Goal: Check status: Check status

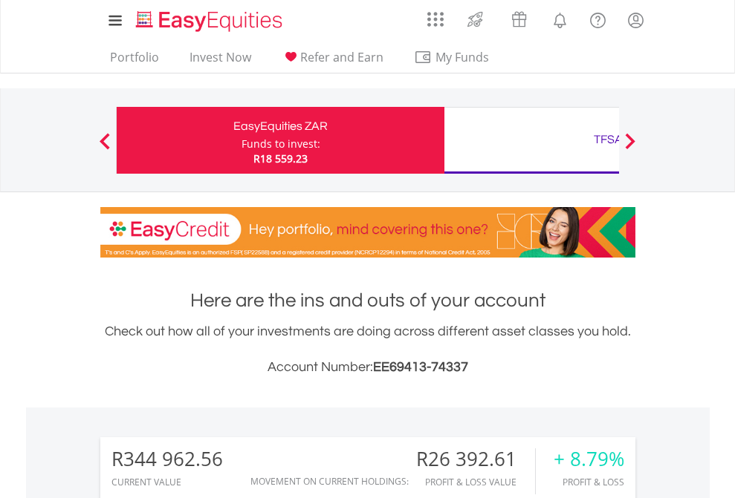
scroll to position [143, 233]
click at [241, 140] on div "Funds to invest:" at bounding box center [280, 144] width 79 height 15
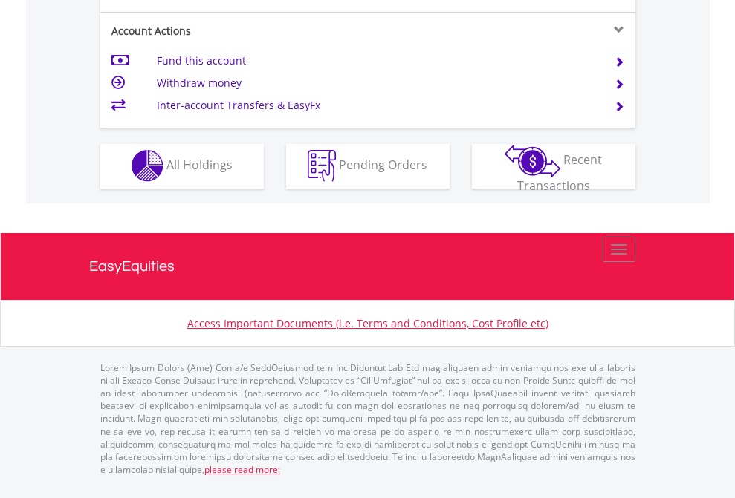
scroll to position [1389, 0]
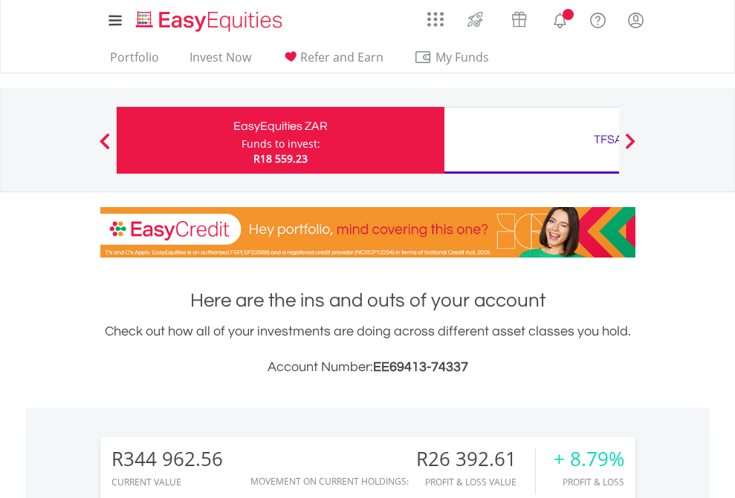
scroll to position [143, 233]
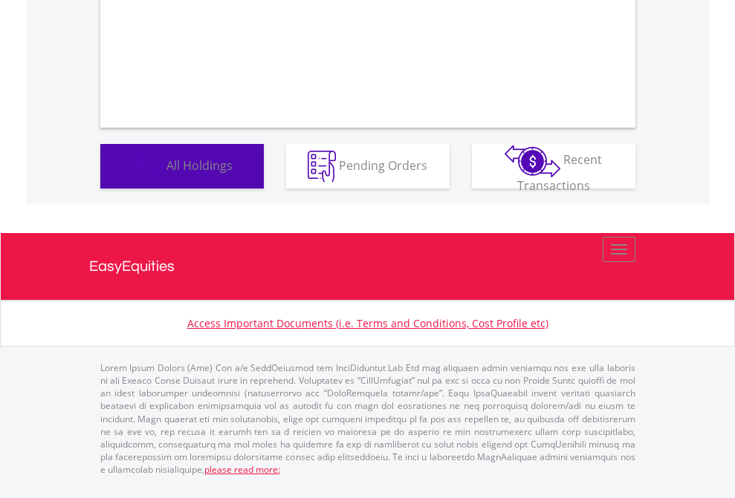
click at [166, 173] on span "All Holdings" at bounding box center [199, 165] width 66 height 16
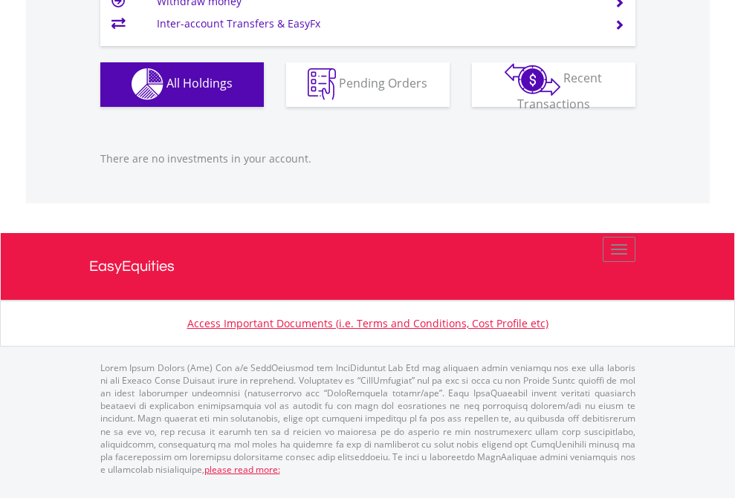
scroll to position [143, 233]
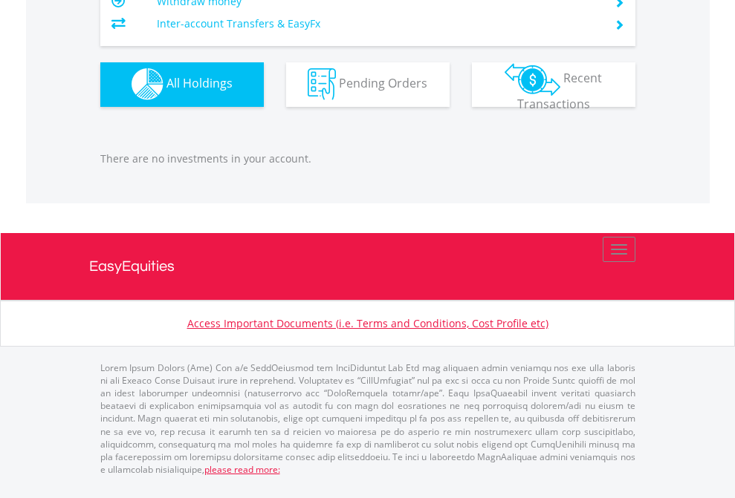
scroll to position [143, 233]
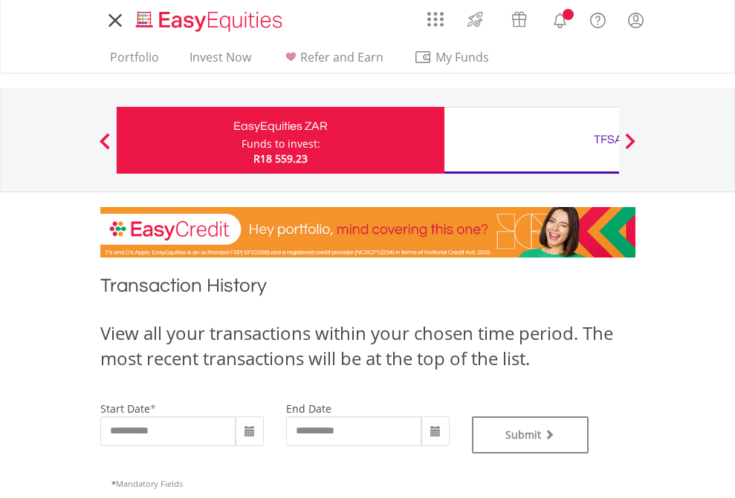
type input "**********"
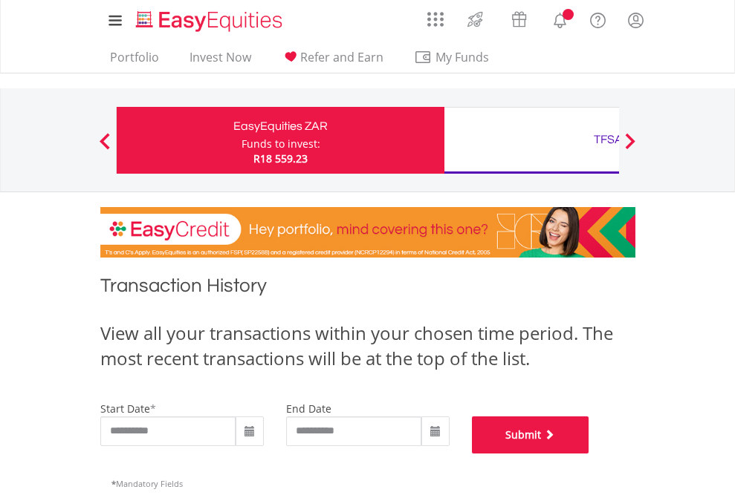
click at [589, 454] on button "Submit" at bounding box center [530, 435] width 117 height 37
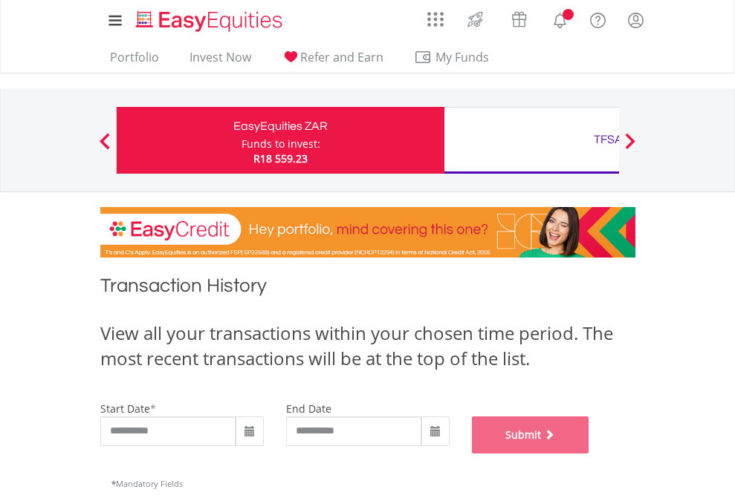
scroll to position [602, 0]
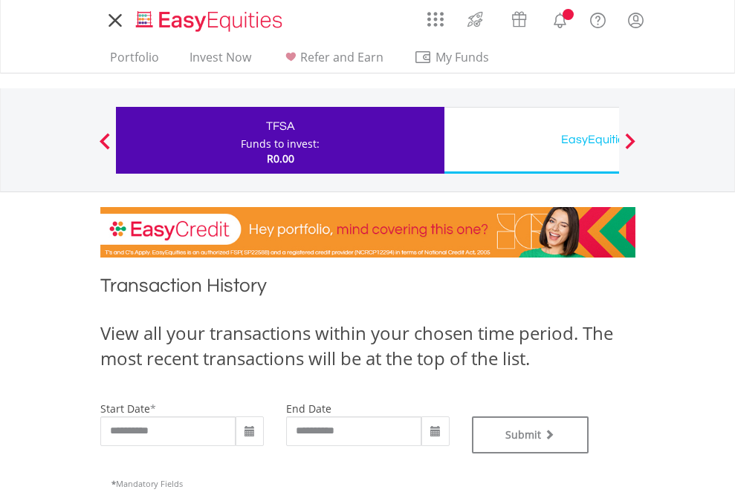
type input "**********"
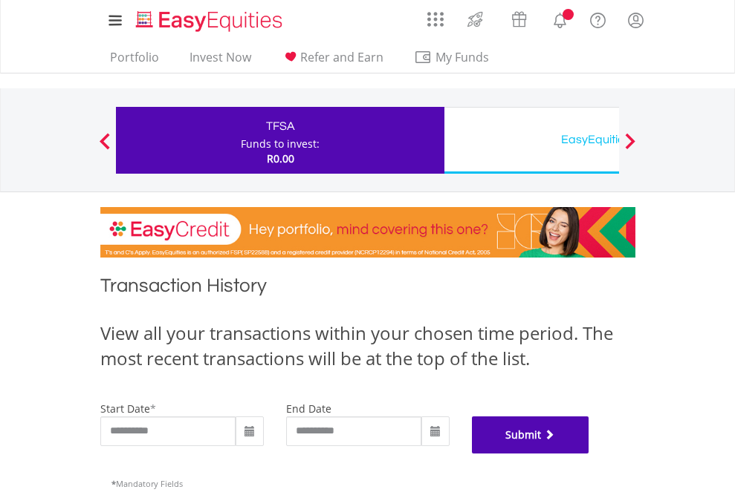
click at [589, 454] on button "Submit" at bounding box center [530, 435] width 117 height 37
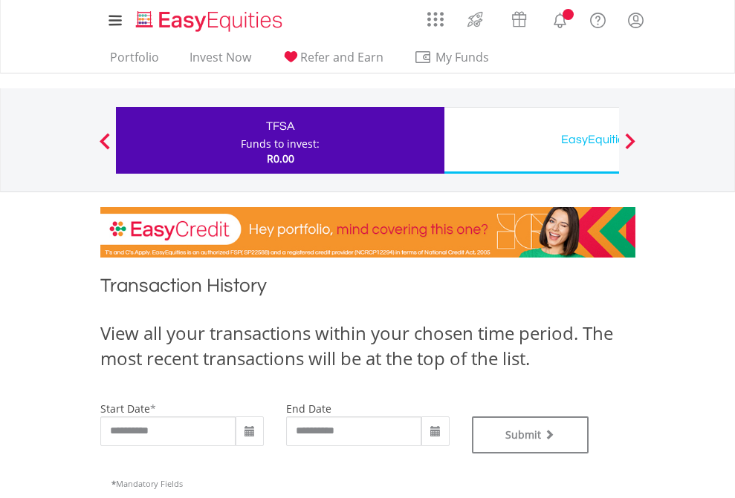
click at [531, 140] on div "EasyEquities USD" at bounding box center [608, 139] width 310 height 21
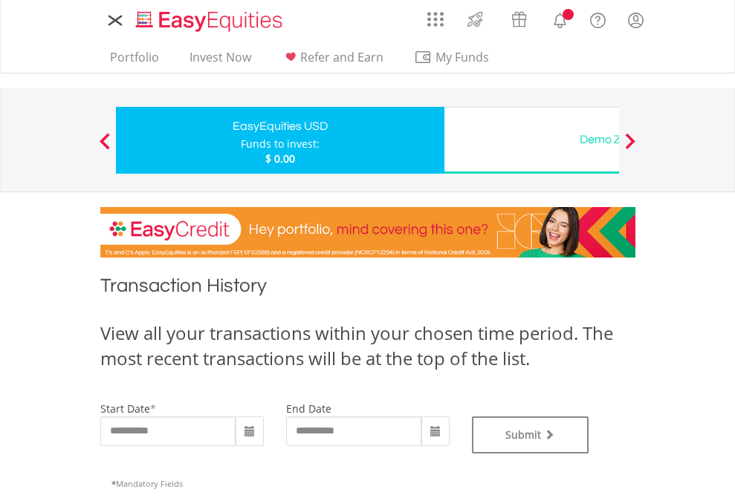
type input "**********"
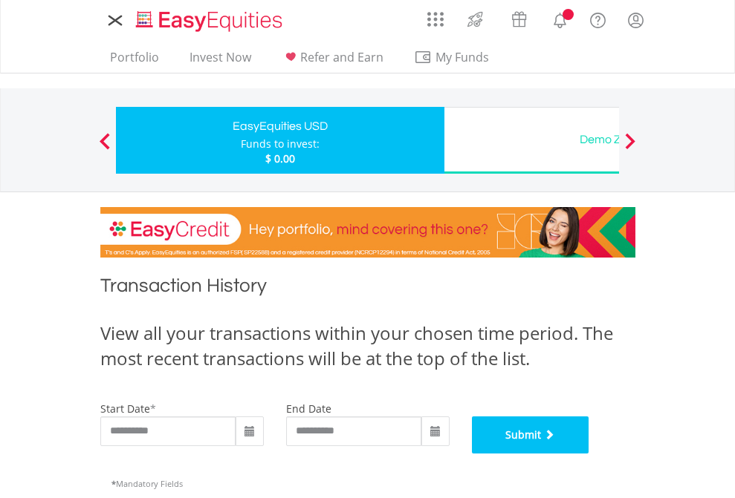
click at [589, 454] on button "Submit" at bounding box center [530, 435] width 117 height 37
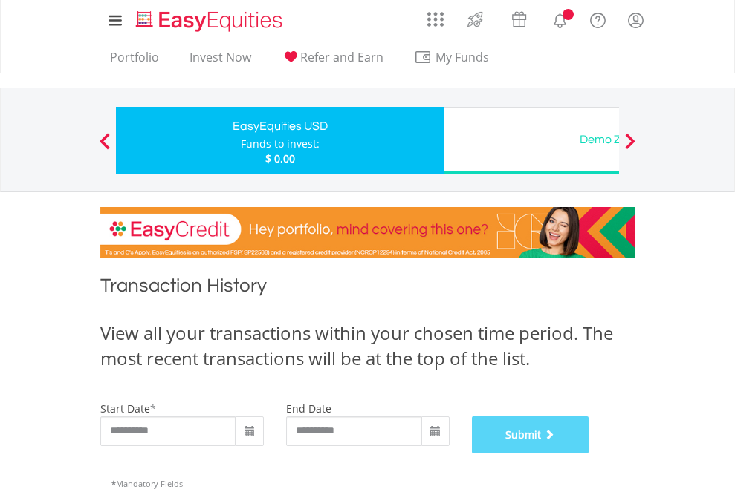
scroll to position [602, 0]
